Goal: Transaction & Acquisition: Purchase product/service

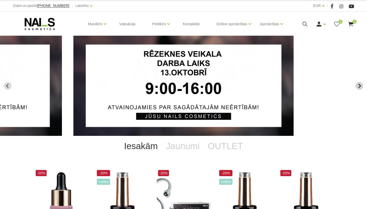
click at [359, 87] on icon "Next slide" at bounding box center [359, 86] width 3 height 4
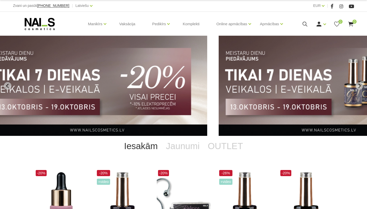
click at [231, 88] on img "4 of 13" at bounding box center [329, 86] width 220 height 100
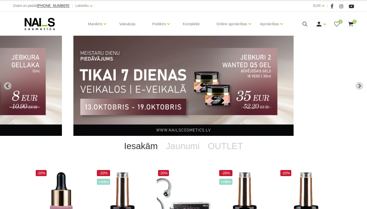
click at [351, 26] on use at bounding box center [350, 24] width 5 height 5
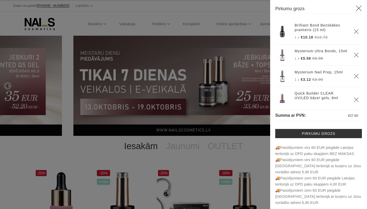
click at [356, 32] on use "Delete" at bounding box center [356, 31] width 4 height 4
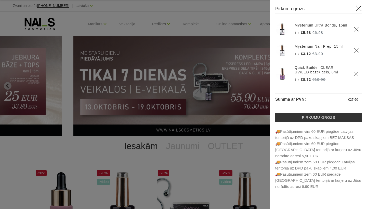
click at [259, 7] on div at bounding box center [183, 104] width 367 height 209
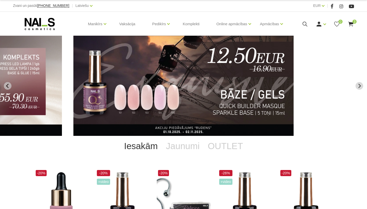
click at [353, 24] on span "3" at bounding box center [354, 22] width 4 height 4
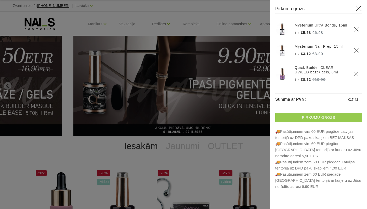
click at [312, 121] on link "Pirkumu grozs" at bounding box center [318, 117] width 87 height 9
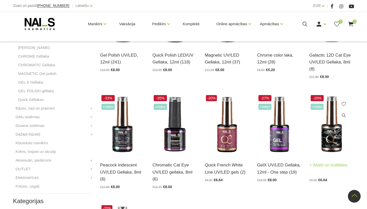
scroll to position [173, 0]
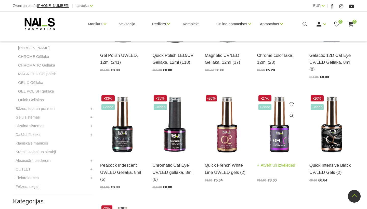
click at [280, 132] on img at bounding box center [279, 124] width 45 height 61
click at [45, 107] on link "Bāzes, topi un praimeri" at bounding box center [35, 108] width 39 height 6
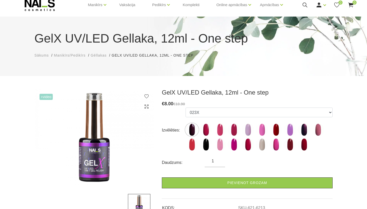
scroll to position [21, 0]
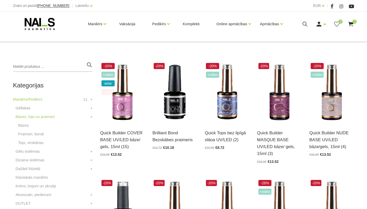
scroll to position [97, 0]
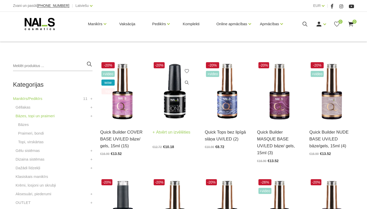
click at [174, 102] on img at bounding box center [174, 91] width 45 height 61
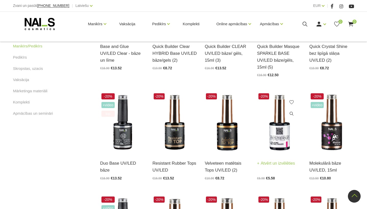
scroll to position [300, 0]
click at [279, 130] on img at bounding box center [279, 122] width 45 height 61
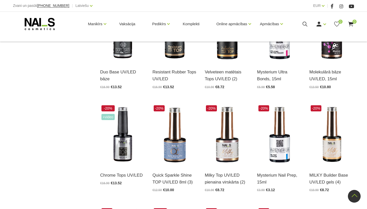
scroll to position [391, 0]
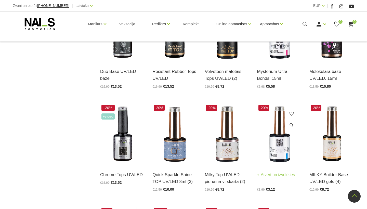
click at [285, 139] on img at bounding box center [279, 133] width 45 height 61
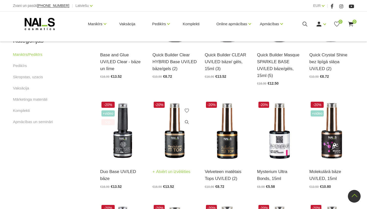
scroll to position [295, 0]
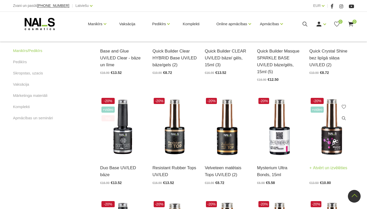
click at [328, 130] on img at bounding box center [331, 127] width 45 height 61
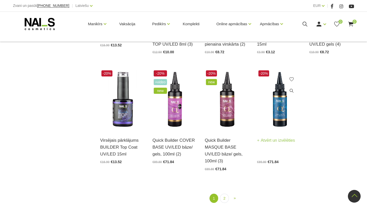
scroll to position [530, 0]
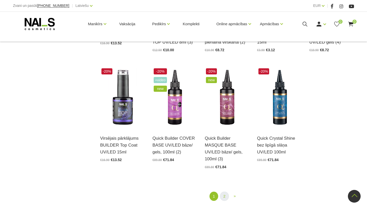
click at [223, 192] on link "2" at bounding box center [224, 196] width 9 height 9
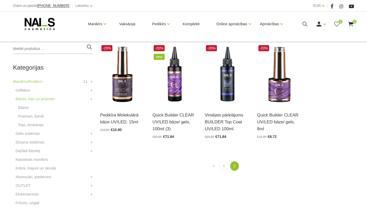
scroll to position [123, 0]
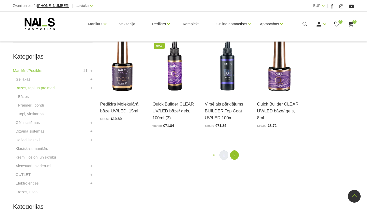
click at [225, 156] on link "1" at bounding box center [223, 154] width 9 height 9
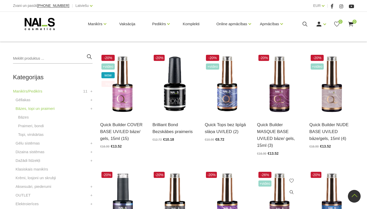
scroll to position [80, 0]
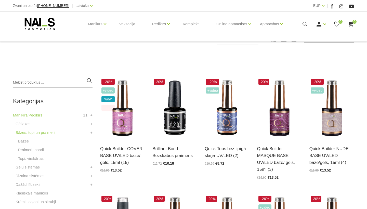
click at [351, 26] on use at bounding box center [350, 24] width 5 height 5
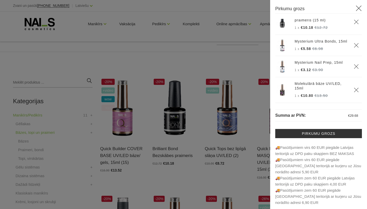
scroll to position [15, 0]
click at [357, 88] on use "Delete" at bounding box center [356, 90] width 4 height 4
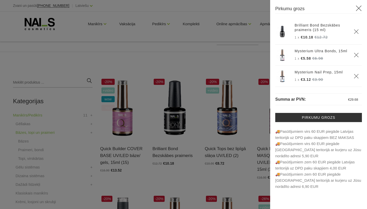
scroll to position [0, 0]
click at [245, 43] on div at bounding box center [183, 104] width 367 height 209
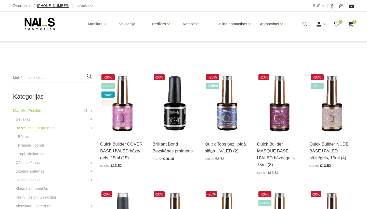
scroll to position [85, 0]
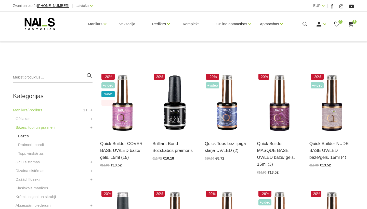
click at [22, 135] on link "Bāzes" at bounding box center [23, 136] width 11 height 6
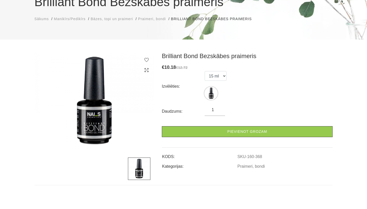
scroll to position [55, 0]
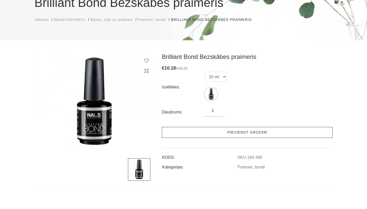
click at [250, 132] on link "Pievienot grozam" at bounding box center [247, 132] width 171 height 11
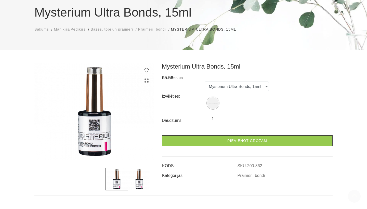
scroll to position [41, 0]
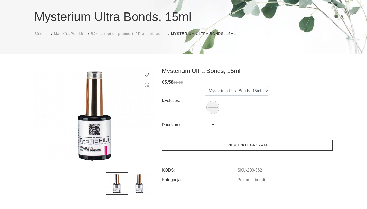
click at [241, 145] on link "Pievienot grozam" at bounding box center [247, 145] width 171 height 11
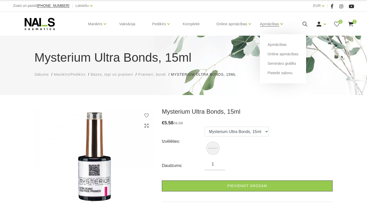
scroll to position [0, 0]
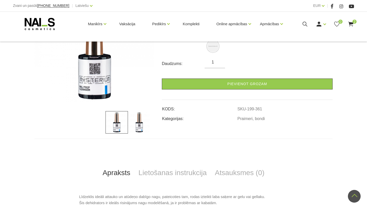
scroll to position [98, 0]
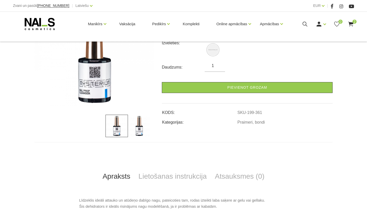
click at [142, 133] on img at bounding box center [139, 126] width 22 height 22
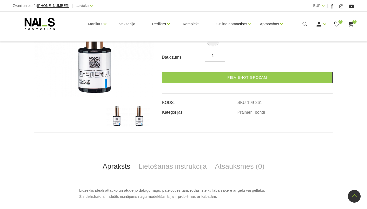
scroll to position [109, 0]
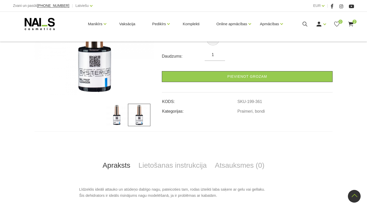
click at [116, 114] on img at bounding box center [116, 115] width 22 height 22
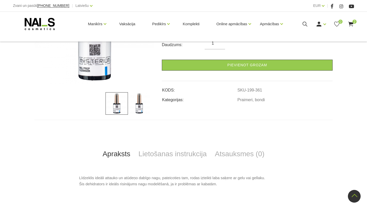
scroll to position [120, 0]
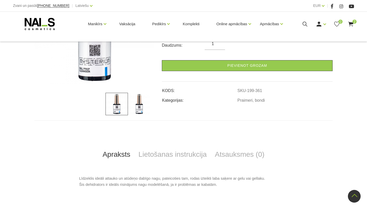
click at [143, 104] on img at bounding box center [139, 104] width 22 height 22
click at [115, 105] on img at bounding box center [116, 104] width 22 height 22
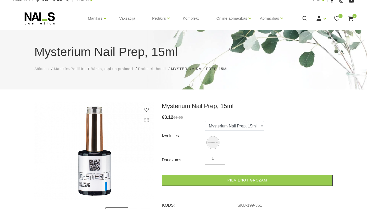
scroll to position [5, 0]
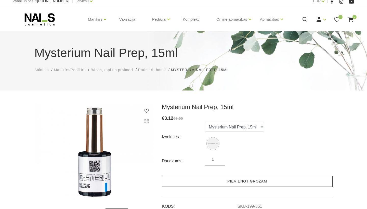
click at [248, 180] on link "Pievienot grozam" at bounding box center [247, 181] width 171 height 11
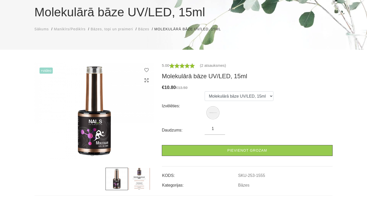
scroll to position [46, 0]
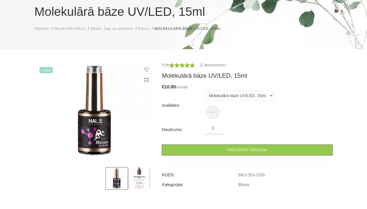
click at [136, 179] on img at bounding box center [139, 178] width 22 height 22
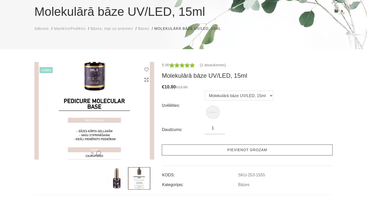
click at [252, 149] on link "Pievienot grozam" at bounding box center [247, 149] width 171 height 11
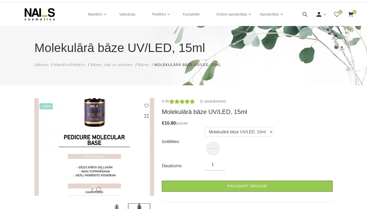
scroll to position [0, 0]
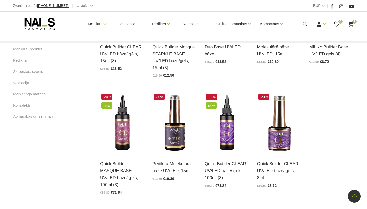
scroll to position [299, 0]
click at [281, 137] on img at bounding box center [279, 122] width 45 height 61
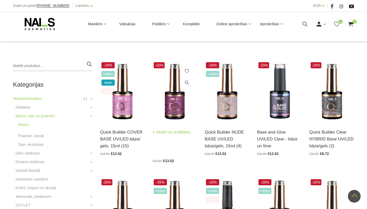
scroll to position [96, 0]
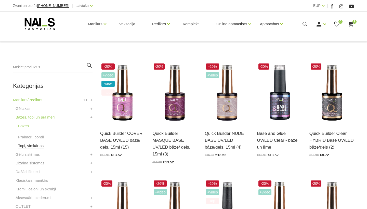
click at [36, 145] on link "Topi, virskārtas" at bounding box center [30, 146] width 25 height 6
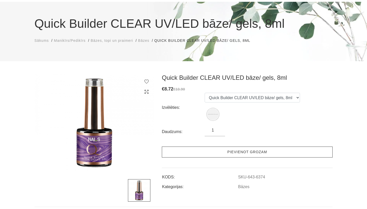
scroll to position [34, 0]
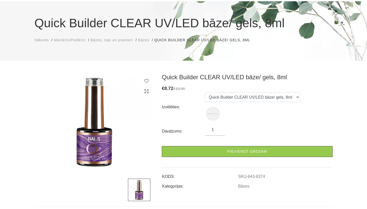
click at [323, 116] on div "Izvēlēties: Quick Builder CLEAR UV/LED bāze/ gels, 8ml" at bounding box center [247, 106] width 171 height 29
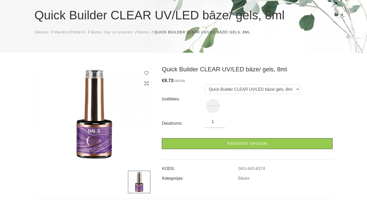
scroll to position [43, 0]
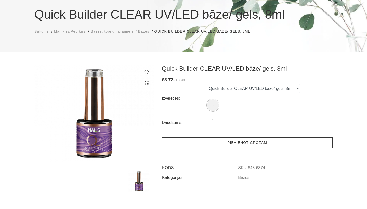
click at [231, 143] on link "Pievienot grozam" at bounding box center [247, 142] width 171 height 11
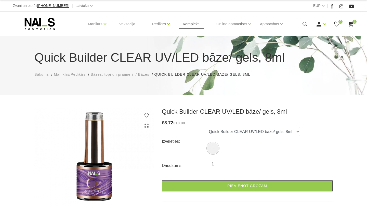
scroll to position [0, 0]
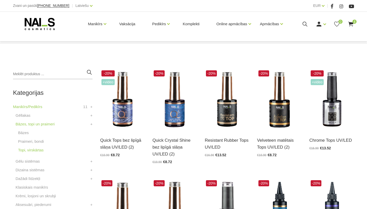
scroll to position [89, 0]
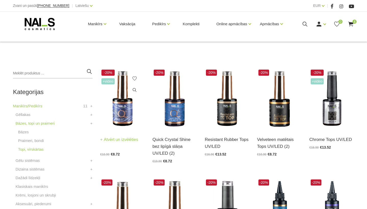
click at [120, 106] on img at bounding box center [122, 98] width 45 height 61
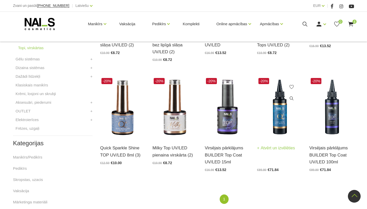
scroll to position [196, 0]
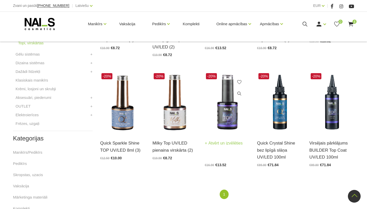
click at [228, 117] on img at bounding box center [227, 102] width 45 height 61
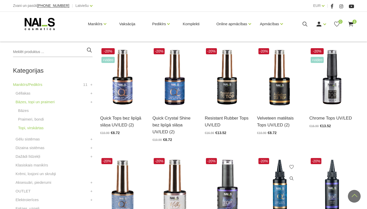
scroll to position [112, 0]
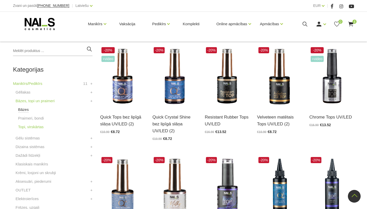
click at [24, 110] on link "Bāzes" at bounding box center [23, 109] width 11 height 6
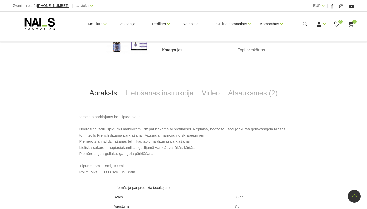
scroll to position [182, 0]
click at [250, 95] on link "Atsauksmes (2)" at bounding box center [253, 92] width 58 height 17
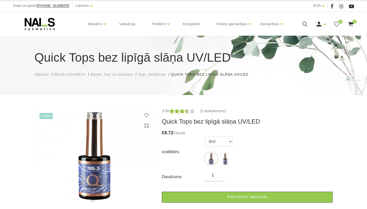
scroll to position [0, 0]
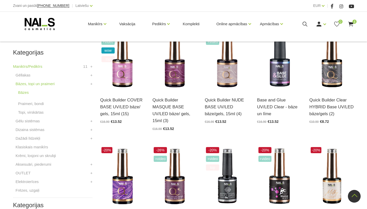
scroll to position [129, 0]
click at [24, 75] on link "Gēllakas" at bounding box center [23, 75] width 15 height 6
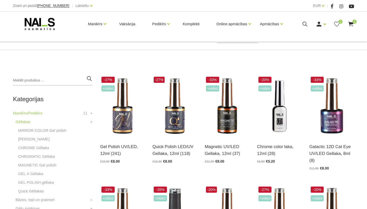
scroll to position [82, 0]
click at [119, 114] on img at bounding box center [122, 106] width 45 height 61
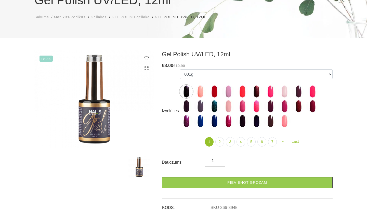
scroll to position [63, 0]
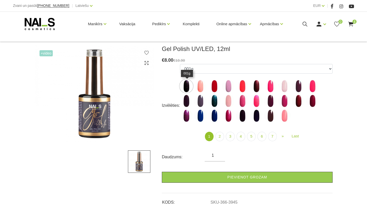
click at [189, 84] on img at bounding box center [186, 86] width 13 height 13
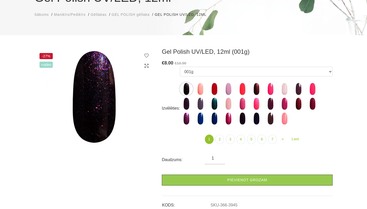
scroll to position [60, 0]
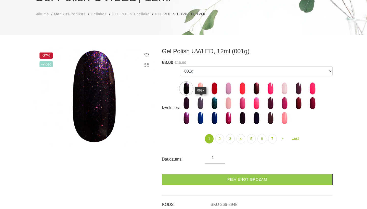
click at [202, 99] on img at bounding box center [200, 103] width 13 height 13
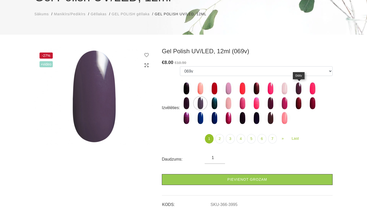
click at [301, 86] on img at bounding box center [298, 88] width 13 height 13
select select "3984"
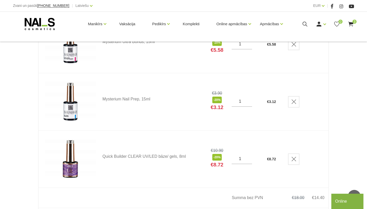
scroll to position [107, 0]
click at [292, 156] on icon "Delete" at bounding box center [293, 158] width 5 height 5
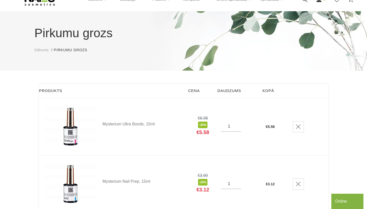
scroll to position [26, 0]
